Goal: Find specific page/section: Find specific page/section

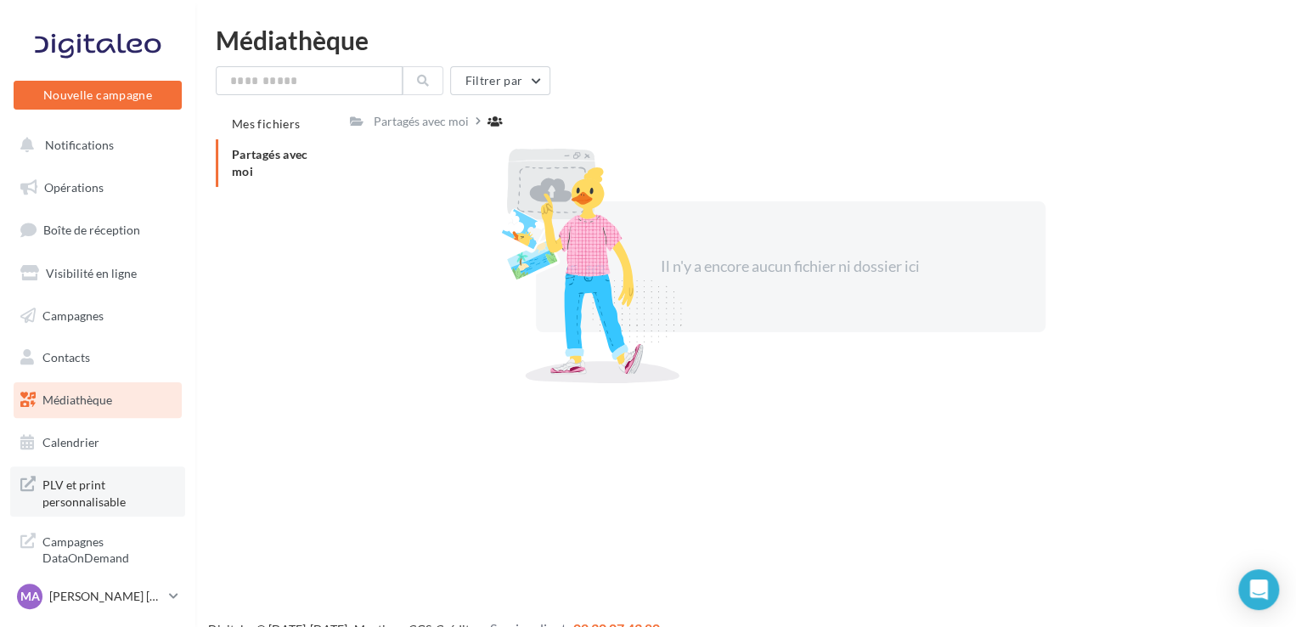
click at [102, 507] on span "PLV et print personnalisable" at bounding box center [108, 491] width 132 height 37
click at [180, 594] on link "MA Mishelle ALEGRE CANALES cupra_coignieres" at bounding box center [98, 596] width 168 height 32
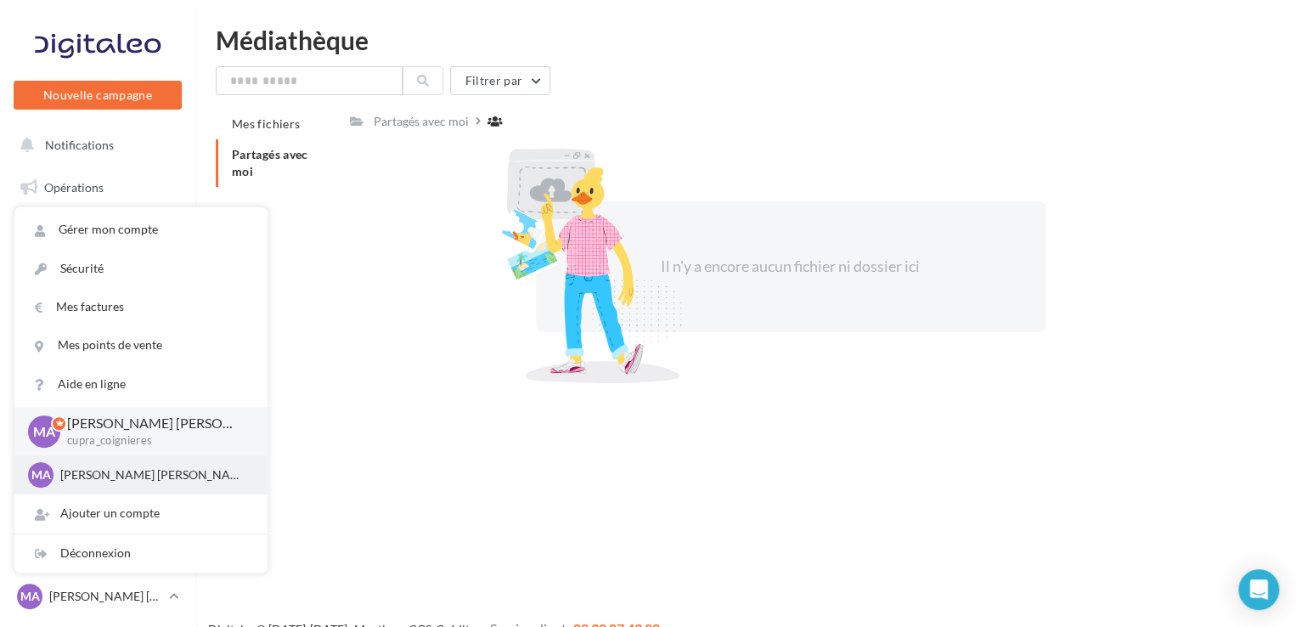
click at [155, 472] on p "[PERSON_NAME] [PERSON_NAME]" at bounding box center [153, 474] width 187 height 17
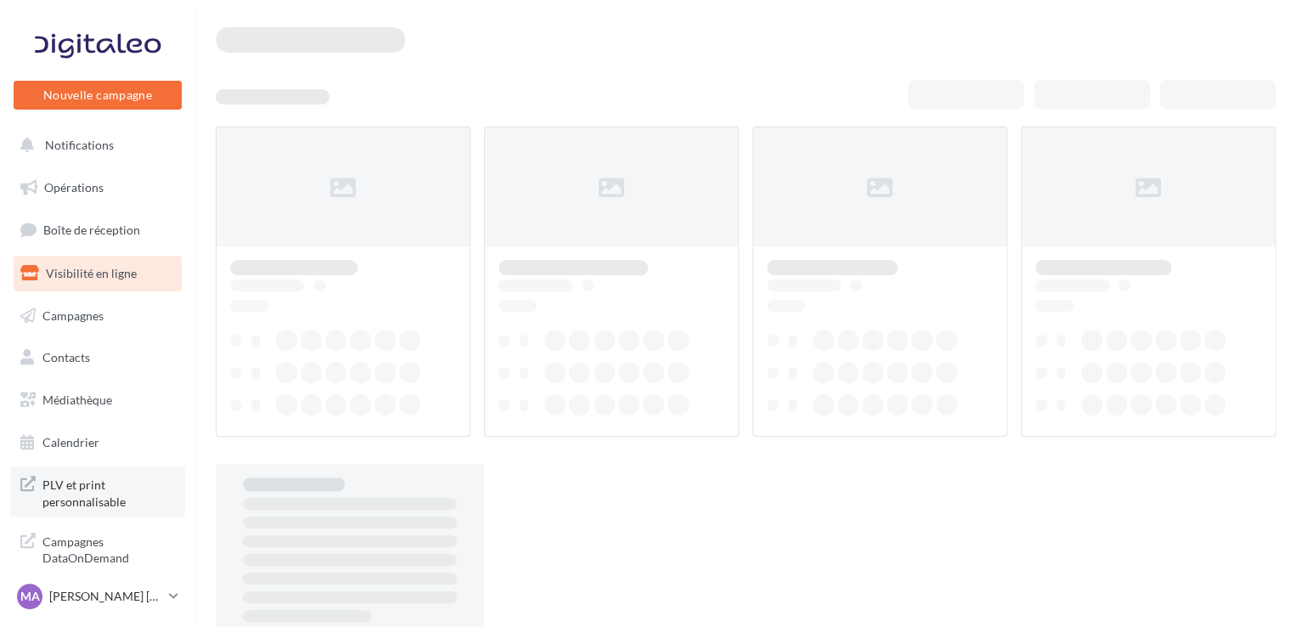
click at [67, 487] on span "PLV et print personnalisable" at bounding box center [108, 491] width 132 height 37
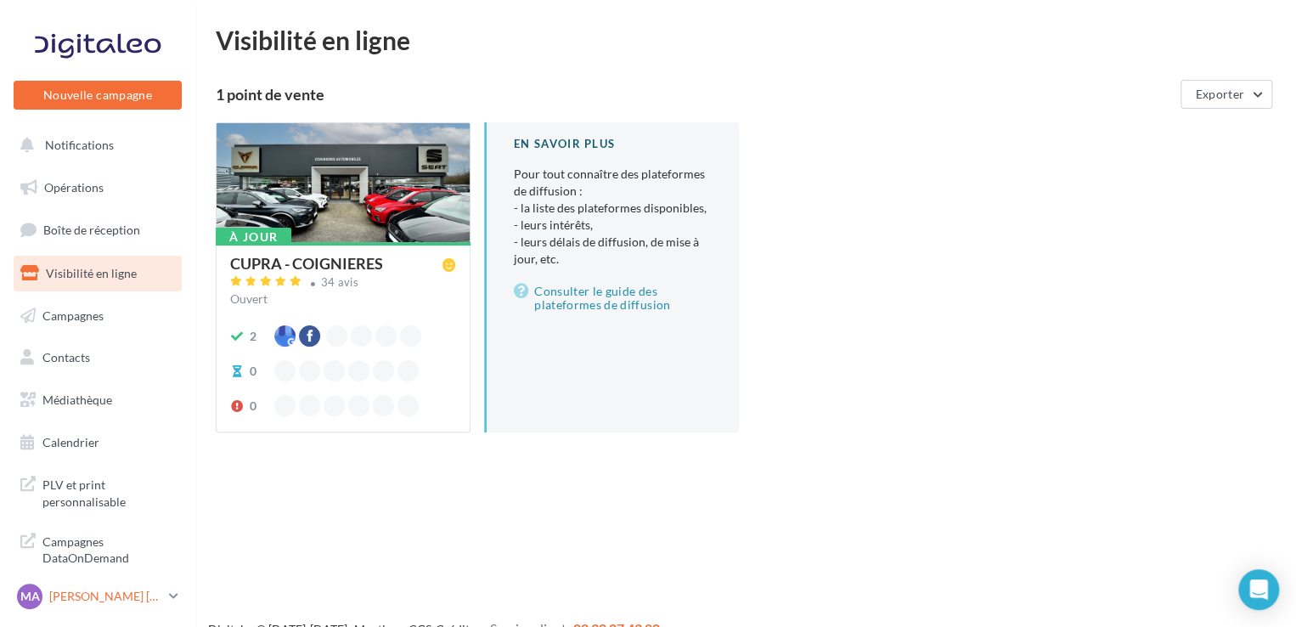
click at [169, 595] on icon at bounding box center [173, 596] width 9 height 14
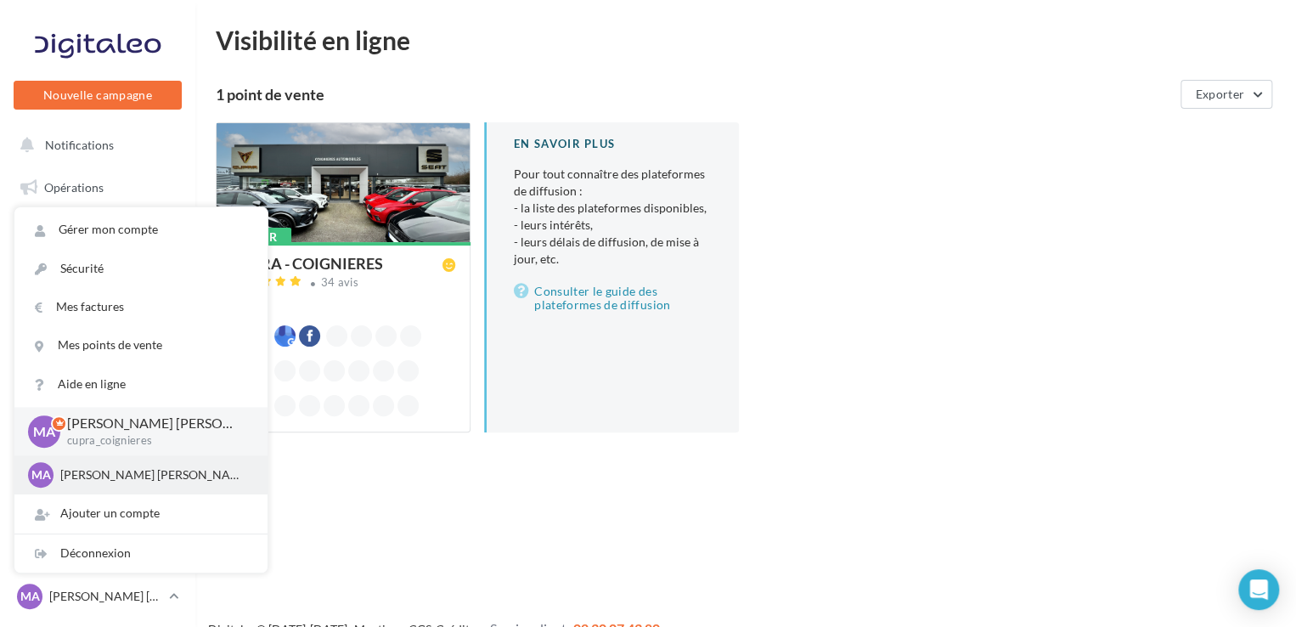
click at [140, 475] on p "[PERSON_NAME] [PERSON_NAME]" at bounding box center [153, 474] width 187 height 17
